Goal: Task Accomplishment & Management: Complete application form

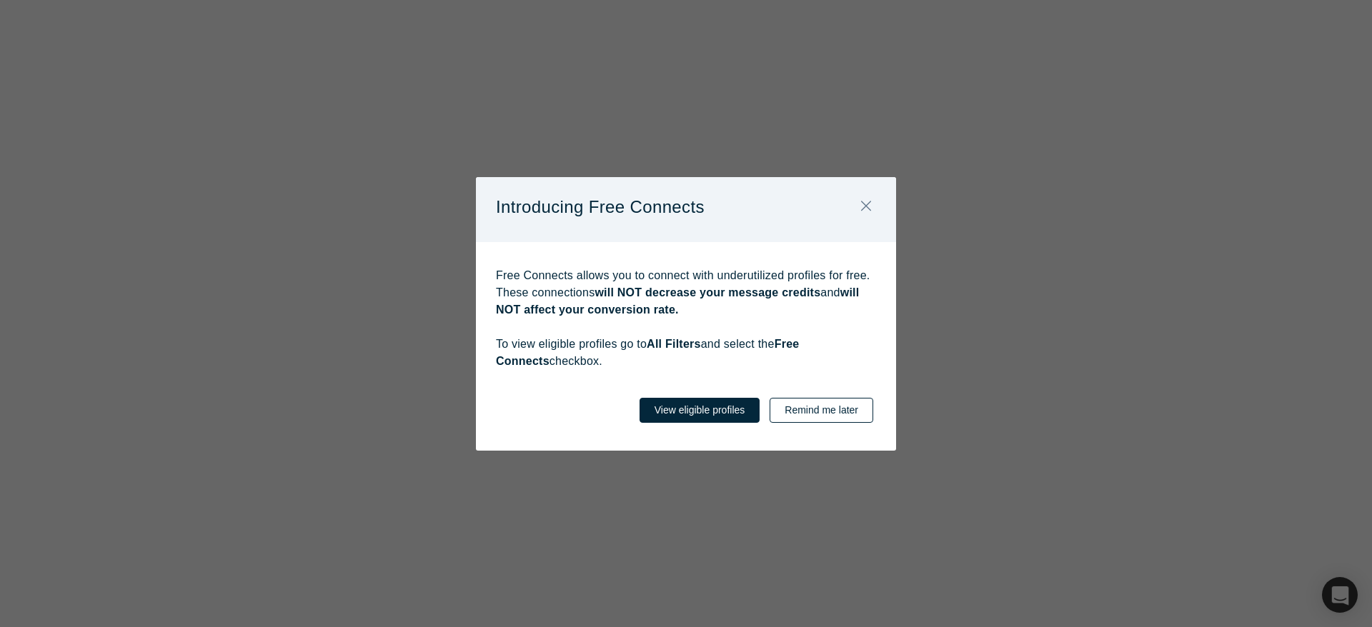
click at [809, 406] on button "Remind me later" at bounding box center [822, 410] width 104 height 25
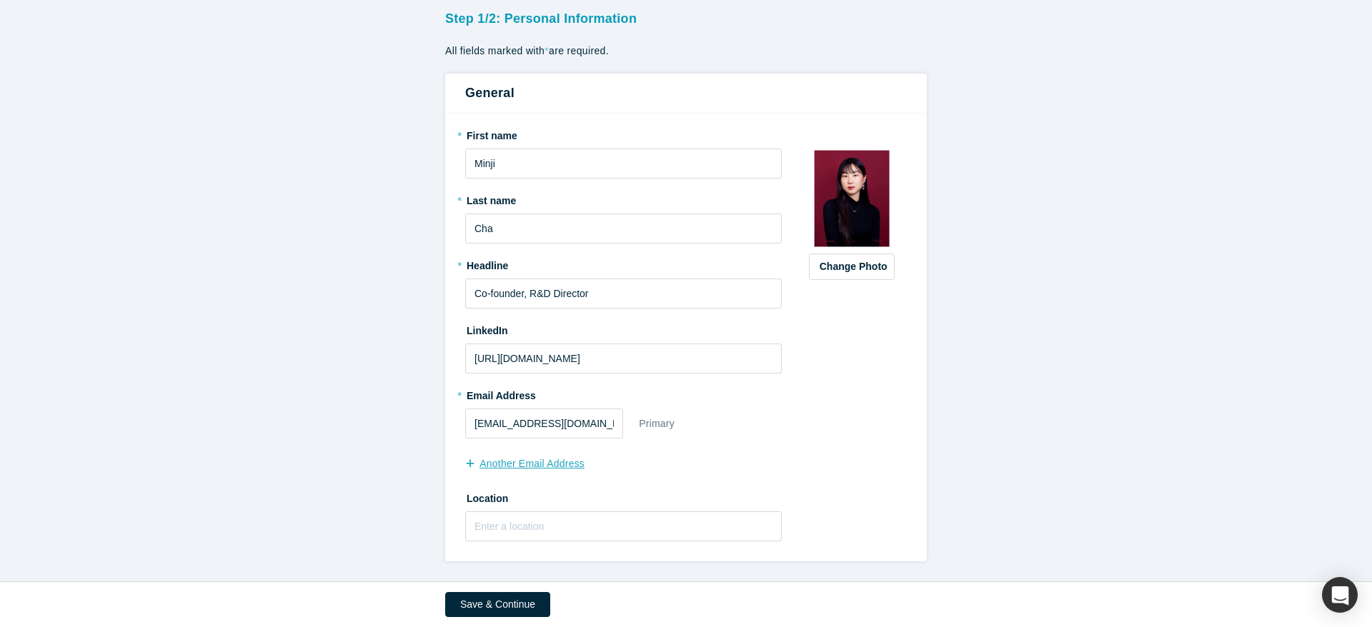
scroll to position [89, 0]
click at [510, 598] on button "Save & Continue" at bounding box center [497, 604] width 105 height 25
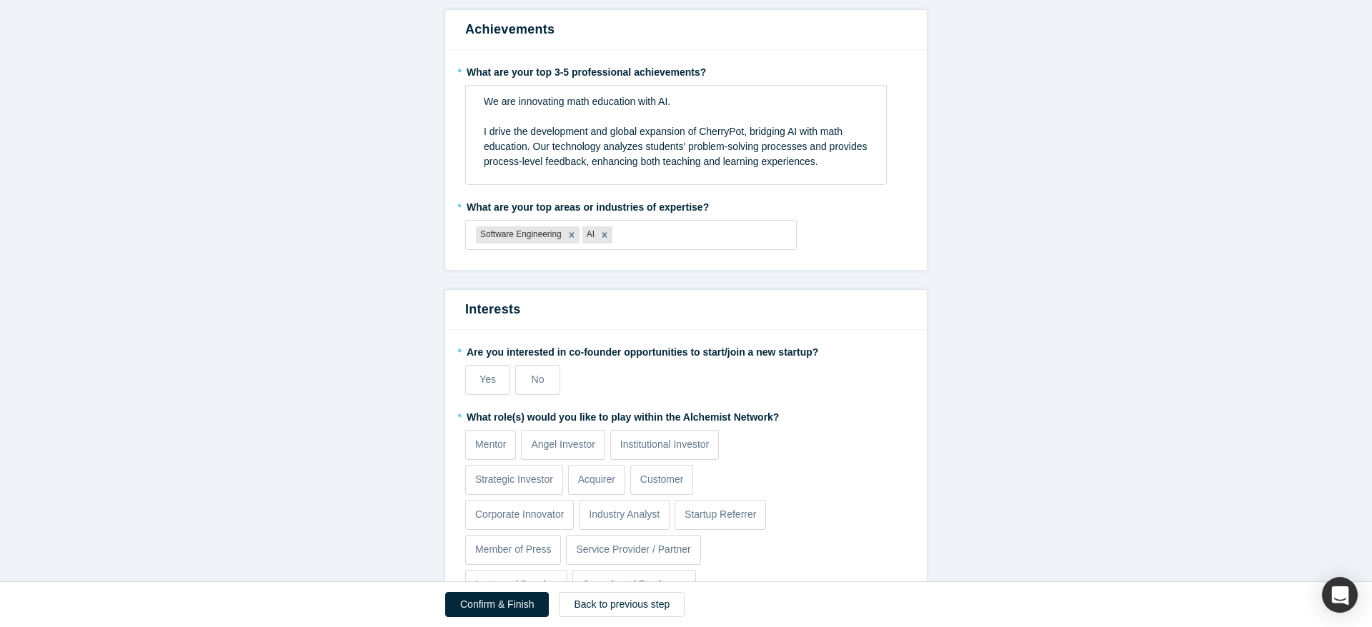
scroll to position [631, 0]
